Goal: Task Accomplishment & Management: Use online tool/utility

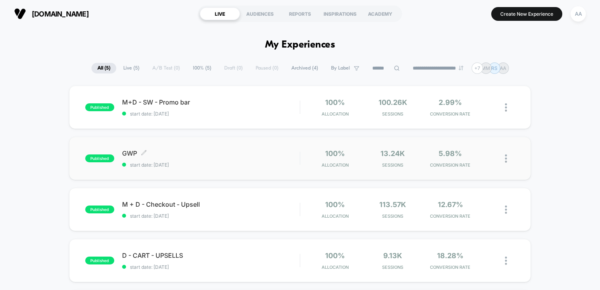
click at [106, 159] on span "published" at bounding box center [99, 158] width 29 height 8
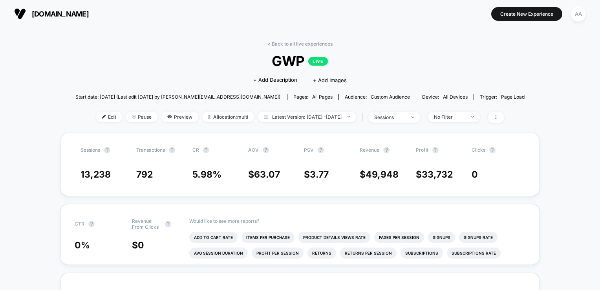
click at [41, 12] on span "[DOMAIN_NAME]" at bounding box center [60, 14] width 57 height 8
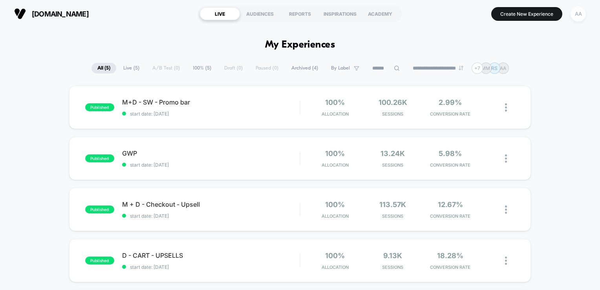
click at [581, 17] on div "AA" at bounding box center [577, 13] width 15 height 15
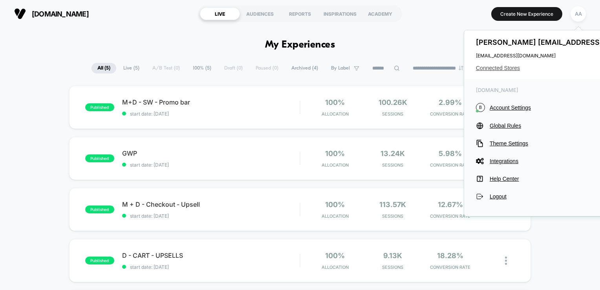
click at [504, 68] on span "Connected Stores" at bounding box center [570, 68] width 189 height 6
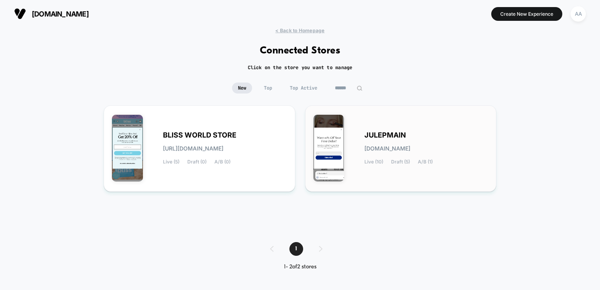
click at [401, 158] on div "JULEPMAIN [DOMAIN_NAME] Live (10) Draft (5) A/B (1)" at bounding box center [426, 148] width 124 height 32
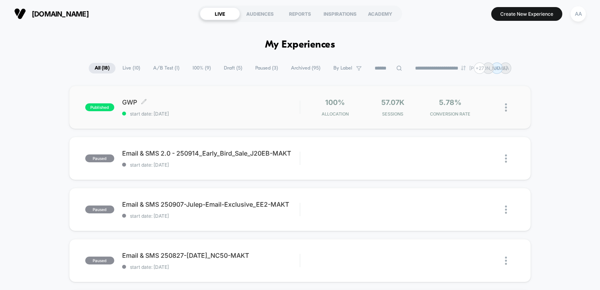
click at [99, 104] on span "published" at bounding box center [99, 107] width 29 height 8
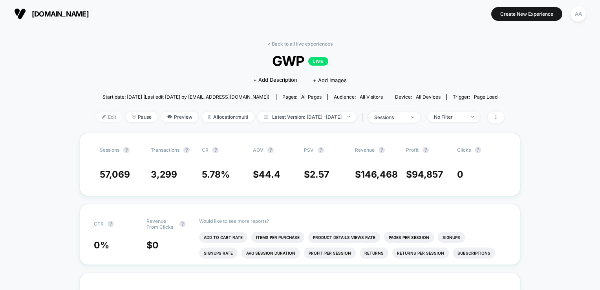
click at [96, 120] on span "Edit" at bounding box center [109, 116] width 26 height 11
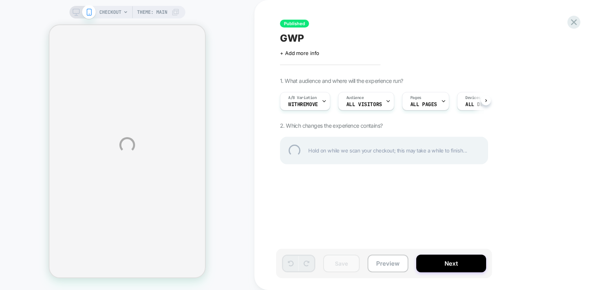
click at [307, 98] on div "CHECKOUT Theme: MAIN Published GWP Click to edit experience details + Add more …" at bounding box center [300, 145] width 600 height 290
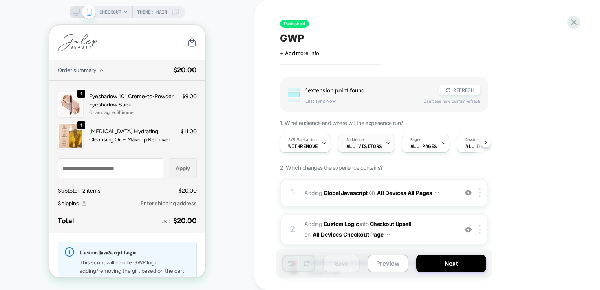
click at [352, 139] on span "Audience" at bounding box center [355, 139] width 18 height 5
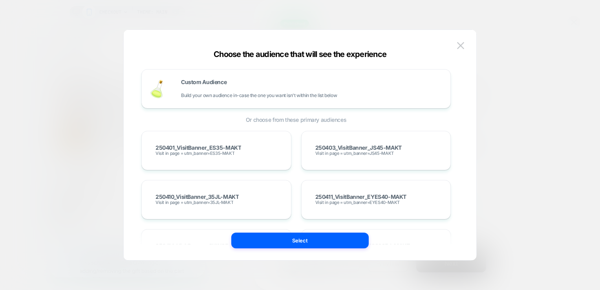
click at [460, 42] on img at bounding box center [460, 45] width 7 height 7
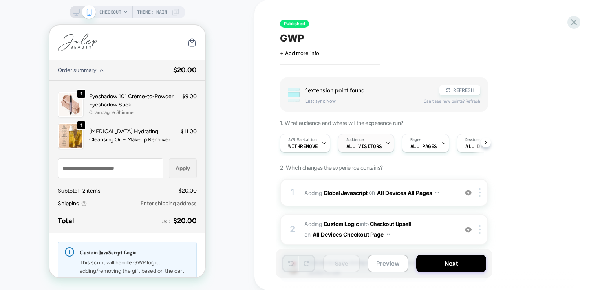
click at [354, 141] on span "Audience" at bounding box center [355, 139] width 18 height 5
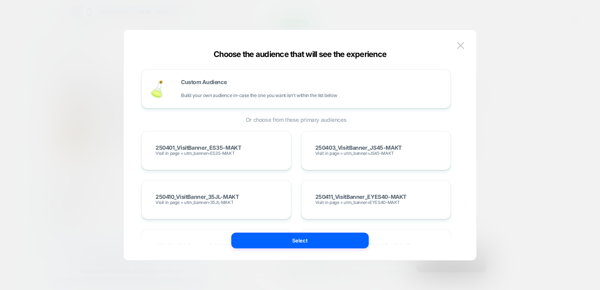
drag, startPoint x: 466, startPoint y: 47, endPoint x: 463, endPoint y: 45, distance: 4.2
click at [466, 47] on button at bounding box center [461, 46] width 12 height 12
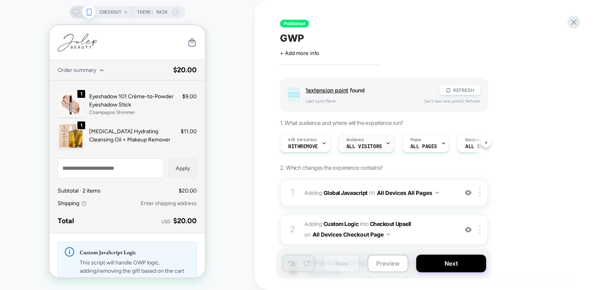
click at [372, 148] on span "All Visitors" at bounding box center [364, 146] width 36 height 5
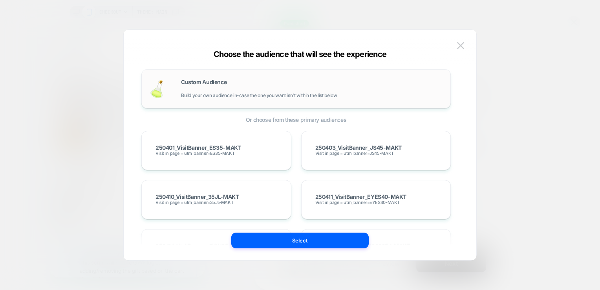
click at [267, 82] on div "Custom Audience Build your own audience in-case the one you want isn't within t…" at bounding box center [311, 88] width 261 height 19
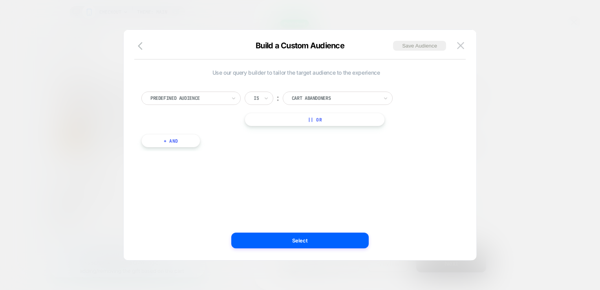
click at [223, 101] on div at bounding box center [188, 98] width 76 height 7
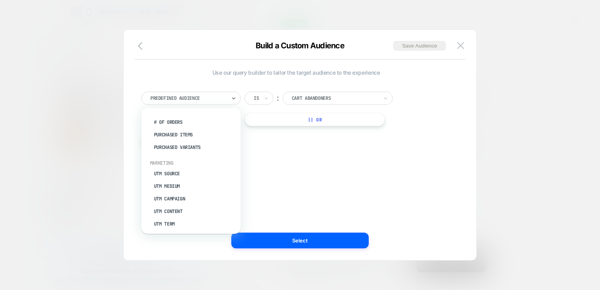
scroll to position [305, 0]
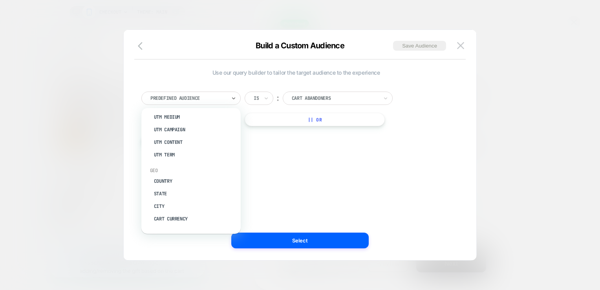
click at [310, 180] on div "Use our query builder to tailor the target audience to the experience option Co…" at bounding box center [295, 145] width 329 height 199
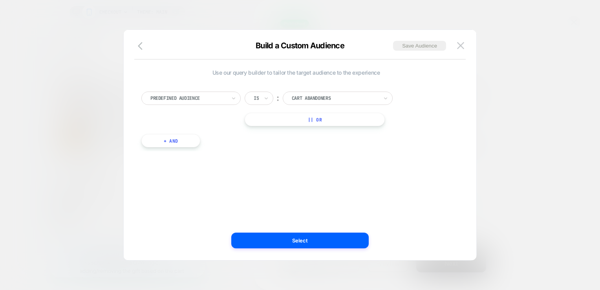
click at [215, 92] on div "Predefined Audience" at bounding box center [190, 97] width 99 height 13
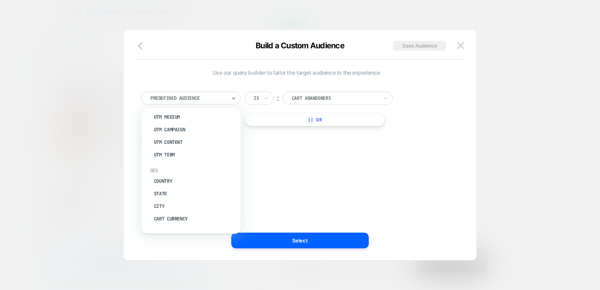
click at [330, 188] on div "Use our query builder to tailor the target audience to the experience option Co…" at bounding box center [295, 145] width 329 height 199
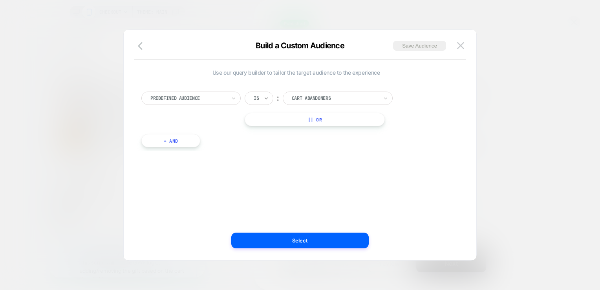
click at [264, 98] on icon at bounding box center [265, 98] width 5 height 8
click at [317, 179] on div "Use our query builder to tailor the target audience to the experience Predefine…" at bounding box center [295, 145] width 329 height 199
click at [336, 100] on div at bounding box center [335, 98] width 86 height 7
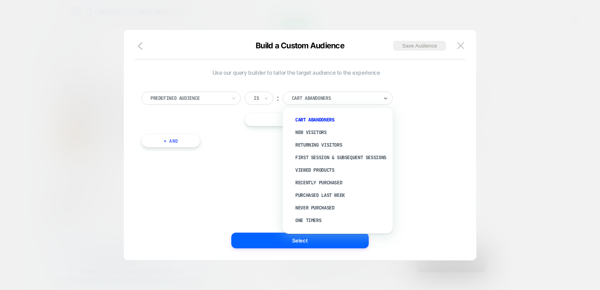
click at [330, 86] on div "Predefined Audience Is ︰ option Cart Abandoners focused, 1 of 10. 10 results av…" at bounding box center [295, 115] width 317 height 71
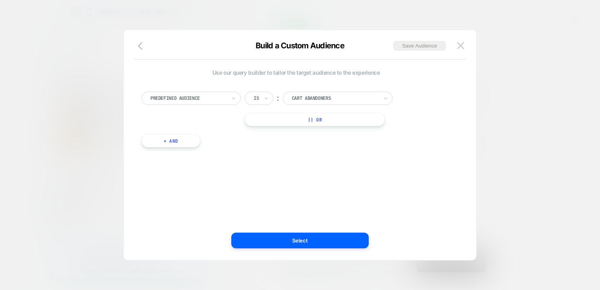
click at [192, 97] on div at bounding box center [188, 98] width 76 height 7
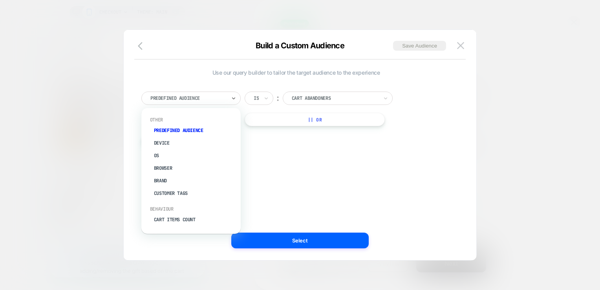
scroll to position [236, 0]
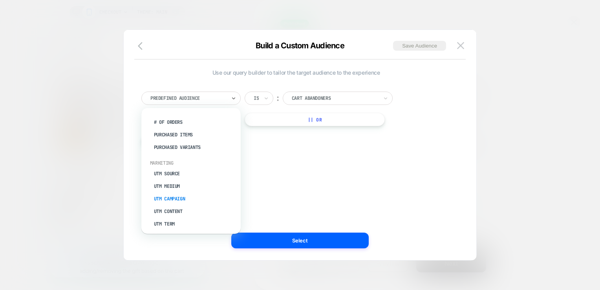
click at [186, 196] on div "UTM Campaign" at bounding box center [194, 198] width 91 height 13
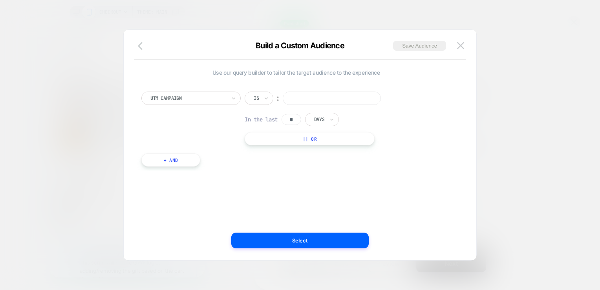
click at [140, 51] on button "button" at bounding box center [142, 46] width 14 height 11
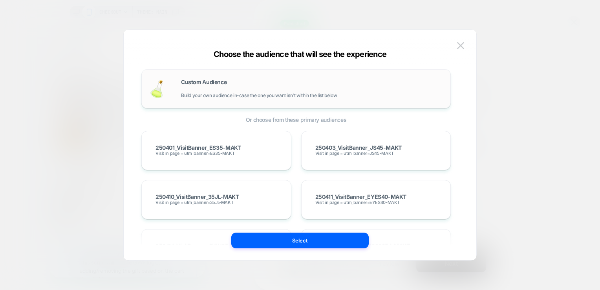
click at [220, 86] on div "Custom Audience Build your own audience in-case the one you want isn't within t…" at bounding box center [311, 88] width 261 height 19
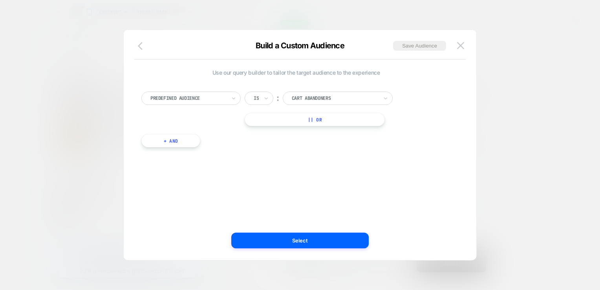
drag, startPoint x: 136, startPoint y: 46, endPoint x: 302, endPoint y: 50, distance: 166.5
click at [137, 47] on button "button" at bounding box center [142, 46] width 14 height 11
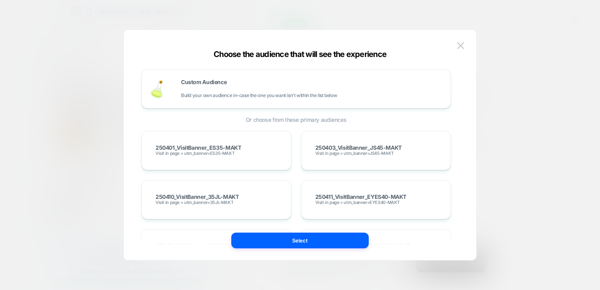
click at [466, 45] on button at bounding box center [461, 46] width 12 height 12
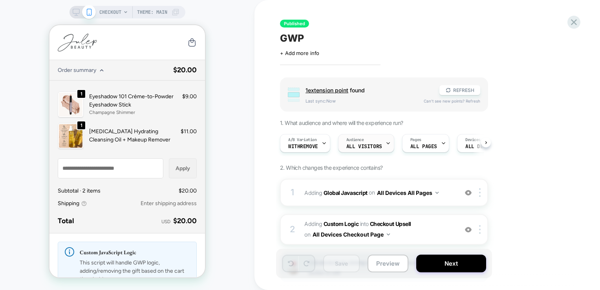
click at [349, 144] on span "All Visitors" at bounding box center [364, 146] width 36 height 5
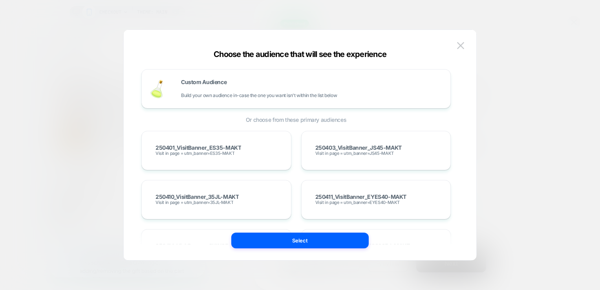
click at [465, 42] on button at bounding box center [461, 46] width 12 height 12
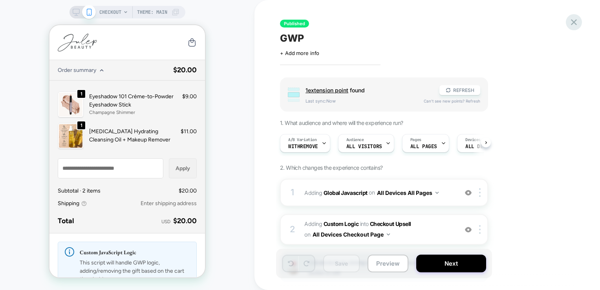
click at [577, 20] on icon at bounding box center [573, 22] width 11 height 11
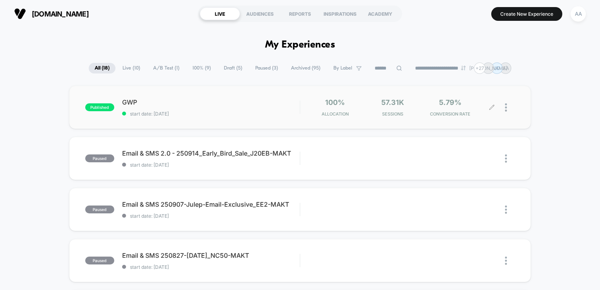
click at [506, 103] on img at bounding box center [506, 107] width 2 height 8
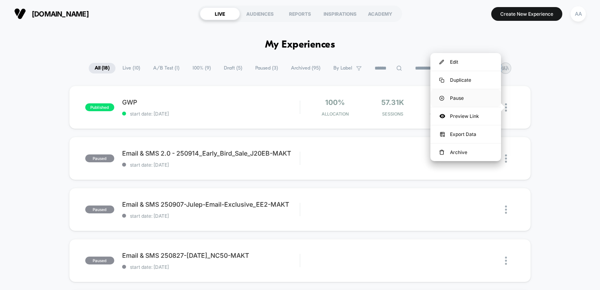
click at [468, 101] on div "Pause" at bounding box center [465, 98] width 71 height 18
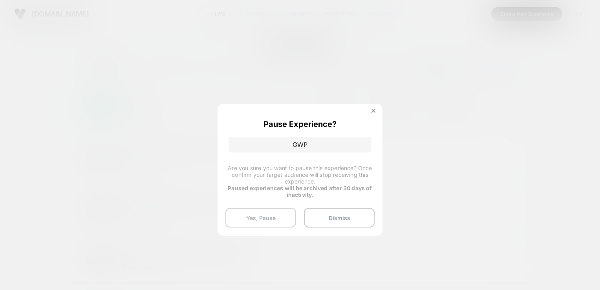
drag, startPoint x: 267, startPoint y: 214, endPoint x: 269, endPoint y: 221, distance: 6.7
click at [269, 221] on button "Yes, Pause" at bounding box center [260, 218] width 71 height 20
